Goal: Information Seeking & Learning: Learn about a topic

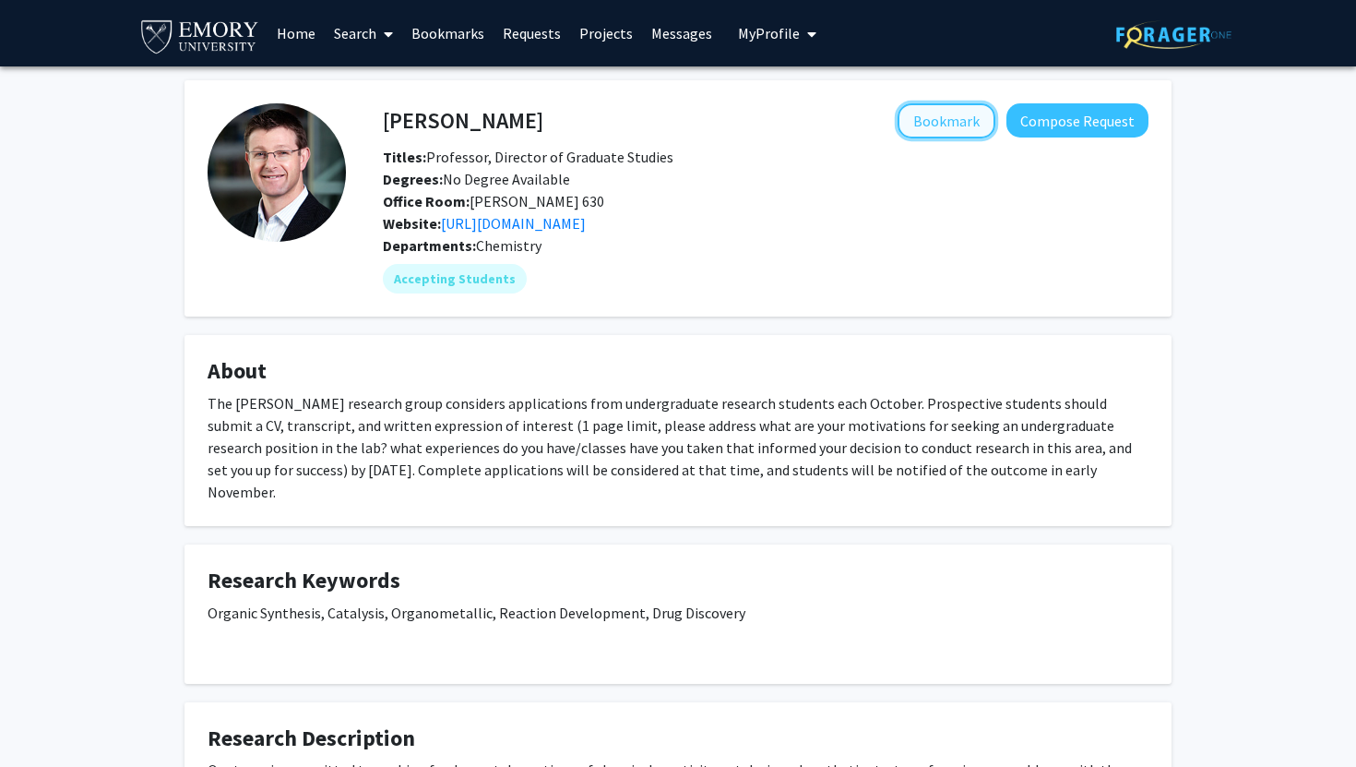
click at [954, 117] on button "Bookmark" at bounding box center [947, 120] width 98 height 35
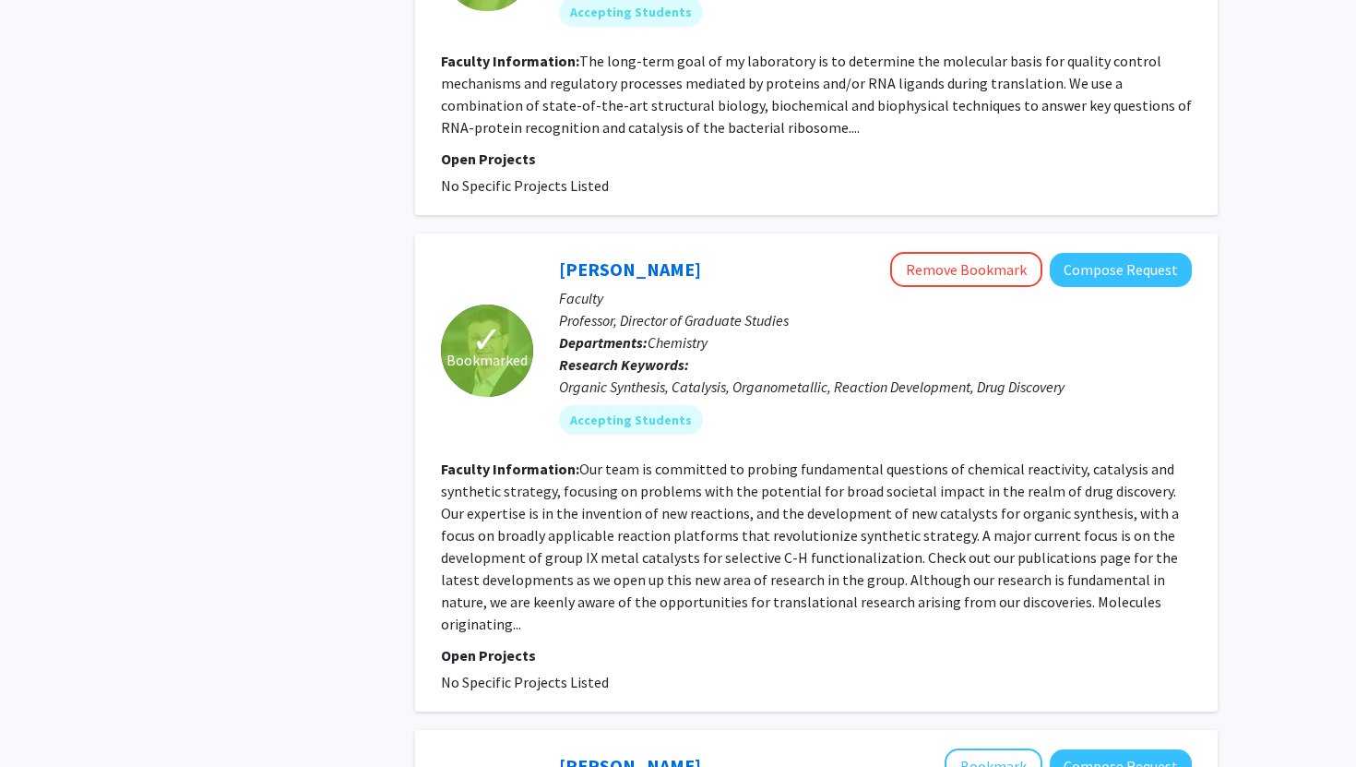
scroll to position [1365, 0]
click at [577, 753] on link "[PERSON_NAME]" at bounding box center [630, 764] width 142 height 23
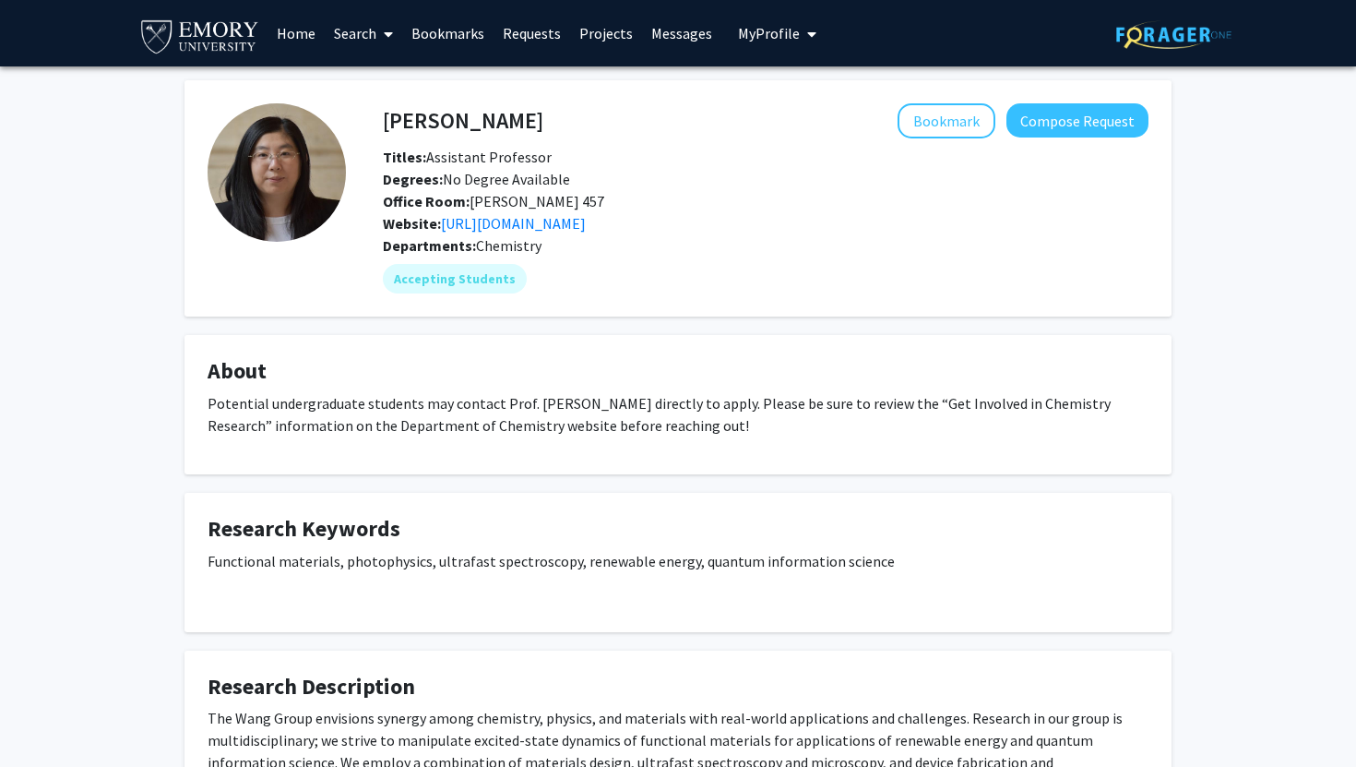
click at [761, 392] on p "Potential undergraduate students may contact Prof. [PERSON_NAME] directly to ap…" at bounding box center [678, 414] width 941 height 44
drag, startPoint x: 761, startPoint y: 371, endPoint x: 902, endPoint y: 371, distance: 141.1
click at [902, 392] on p "Potential undergraduate students may contact Prof. [PERSON_NAME] directly to ap…" at bounding box center [678, 414] width 941 height 44
copy p "Get Involved in Chemistry Research"
click at [665, 392] on p "Potential undergraduate students may contact Prof. [PERSON_NAME] directly to ap…" at bounding box center [678, 414] width 941 height 44
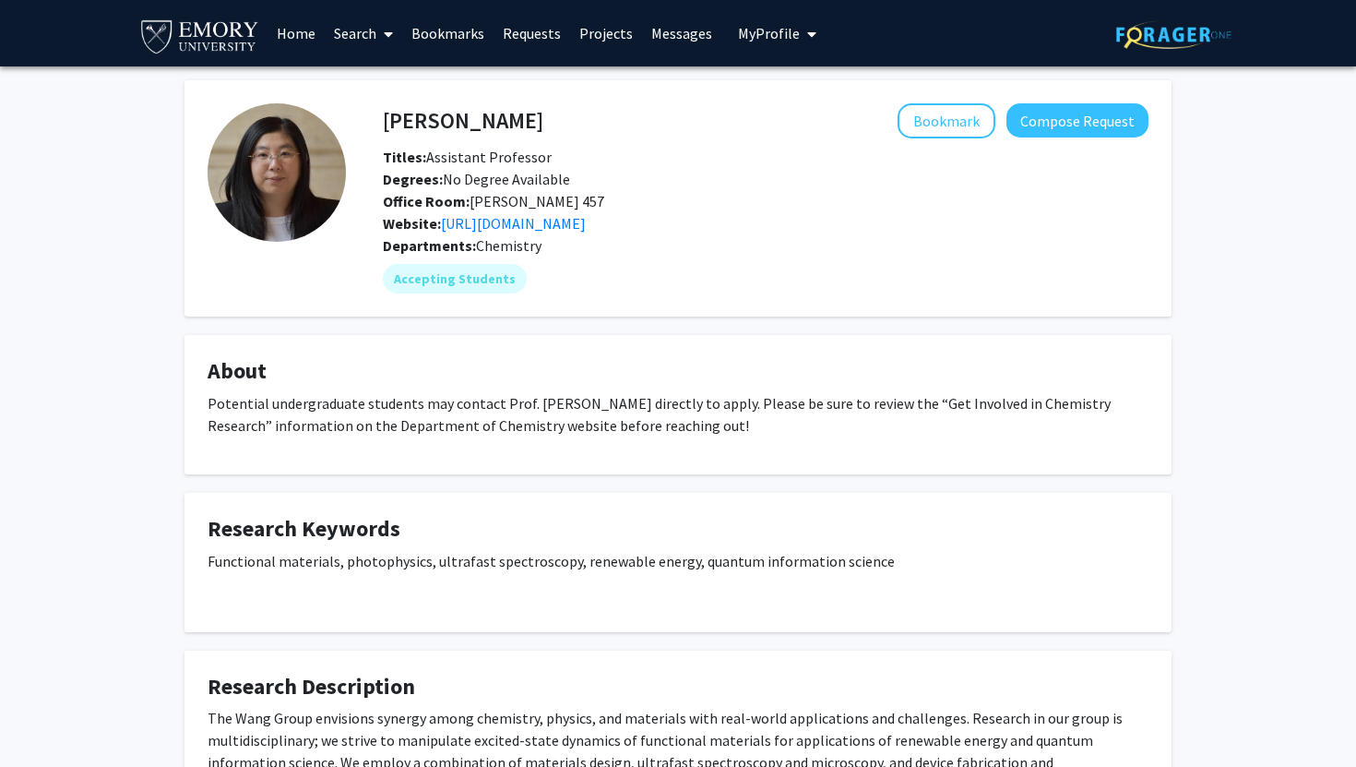
click at [744, 392] on p "Potential undergraduate students may contact Prof. [PERSON_NAME] directly to ap…" at bounding box center [678, 414] width 941 height 44
click at [753, 392] on p "Potential undergraduate students may contact Prof. [PERSON_NAME] directly to ap…" at bounding box center [678, 414] width 941 height 44
drag, startPoint x: 753, startPoint y: 371, endPoint x: 883, endPoint y: 371, distance: 130.1
click at [883, 392] on p "Potential undergraduate students may contact Prof. [PERSON_NAME] directly to ap…" at bounding box center [678, 414] width 941 height 44
copy p "Get Involved in Chemistry Research"
